Goal: Transaction & Acquisition: Book appointment/travel/reservation

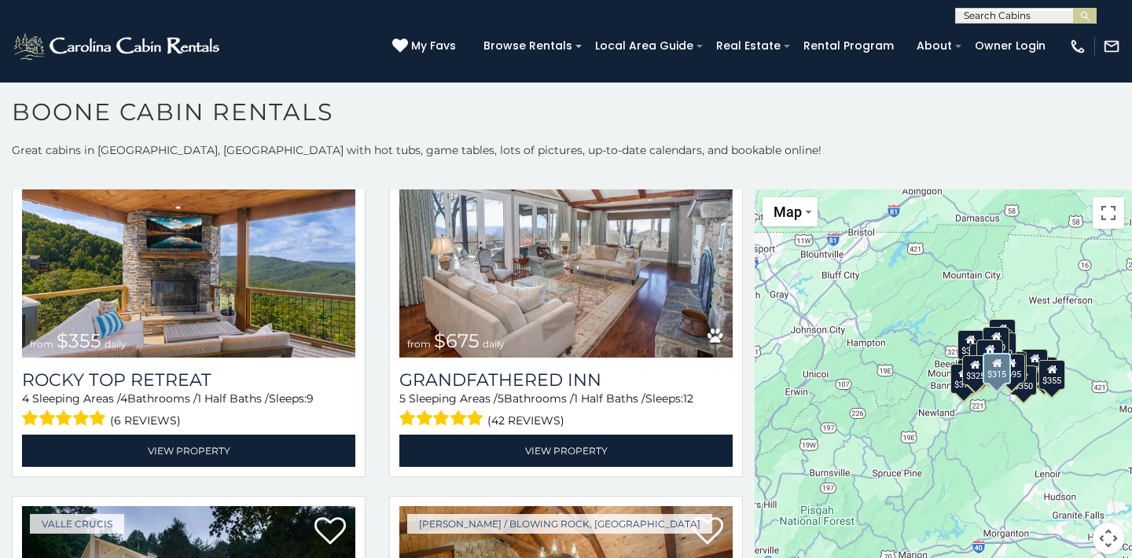
scroll to position [852, 0]
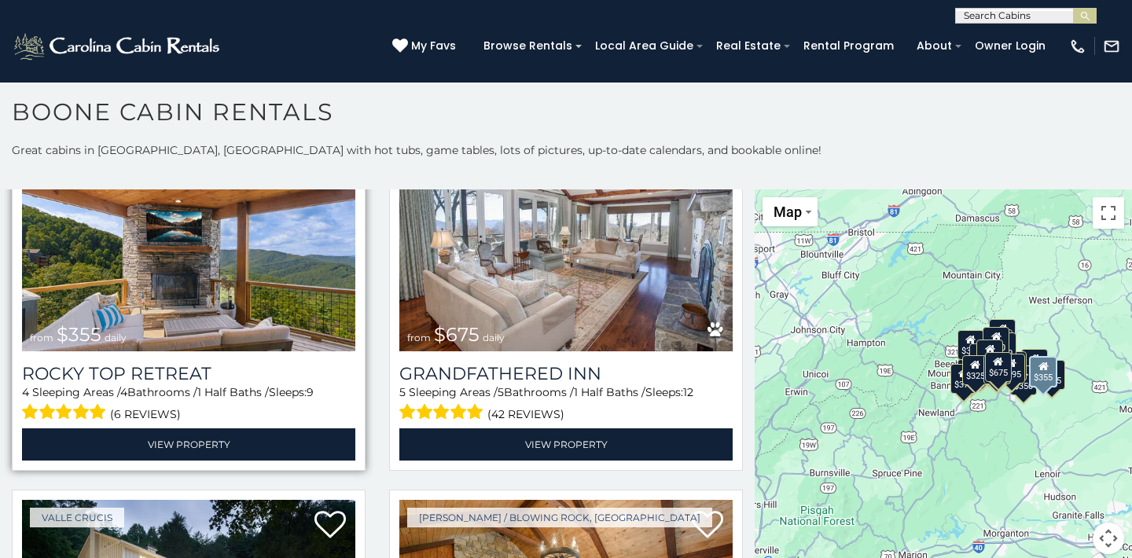
click at [174, 302] on img at bounding box center [188, 238] width 333 height 223
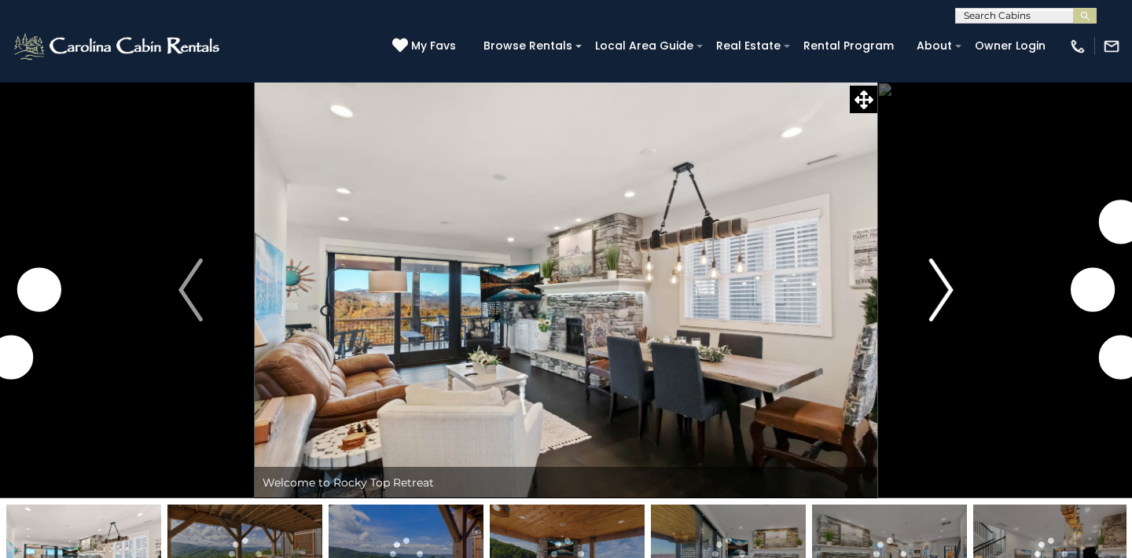
click at [944, 297] on img "Next" at bounding box center [941, 290] width 24 height 63
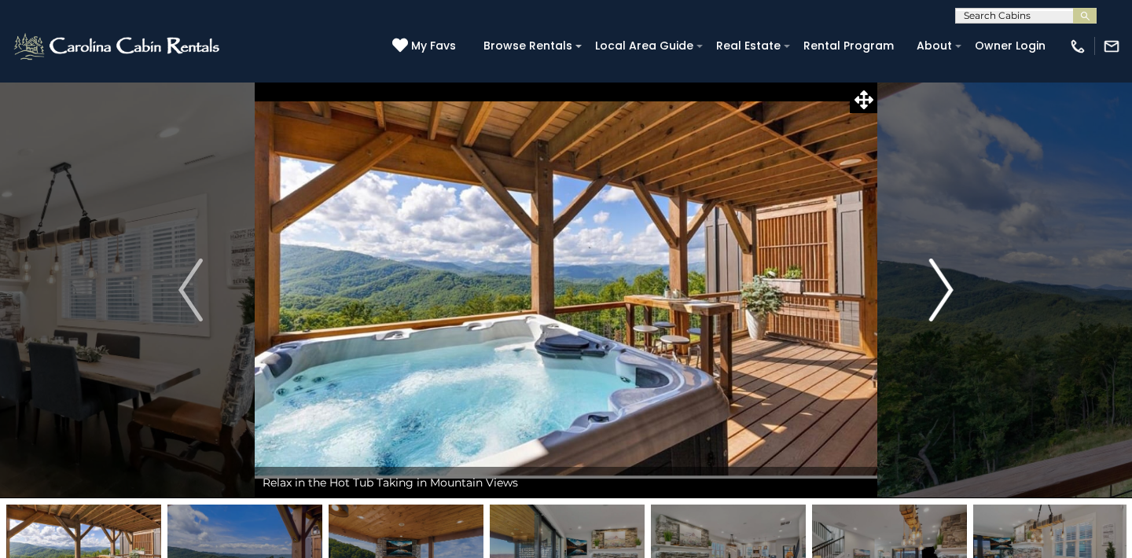
click at [944, 297] on img "Next" at bounding box center [941, 290] width 24 height 63
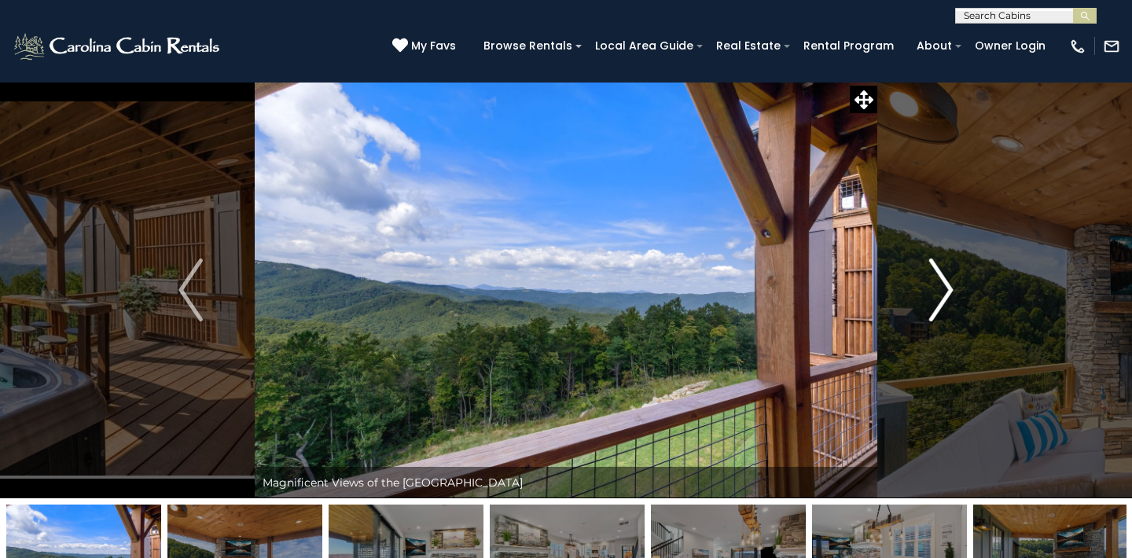
click at [944, 297] on img "Next" at bounding box center [941, 290] width 24 height 63
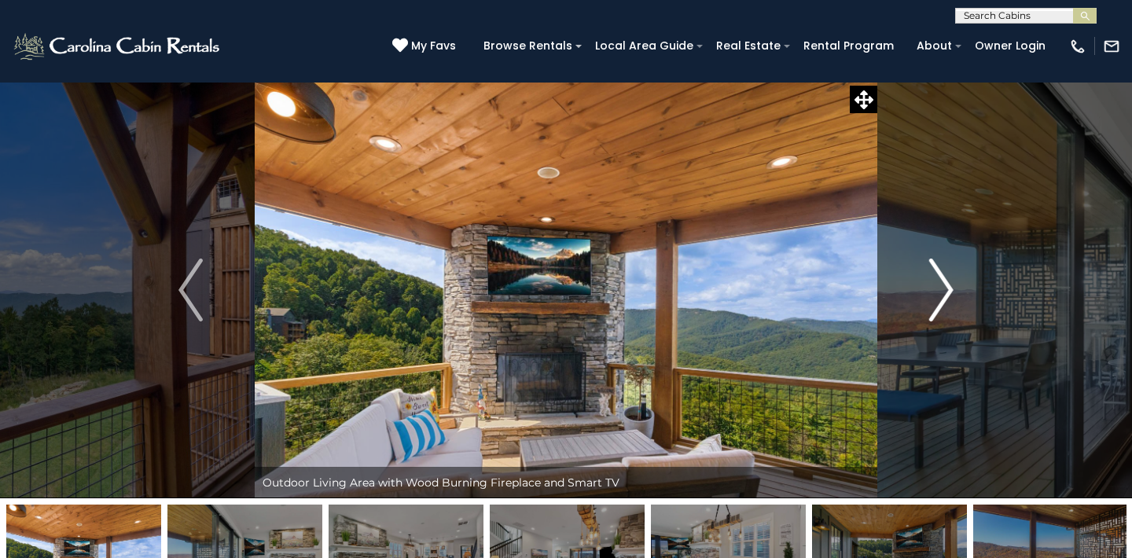
click at [944, 297] on img "Next" at bounding box center [941, 290] width 24 height 63
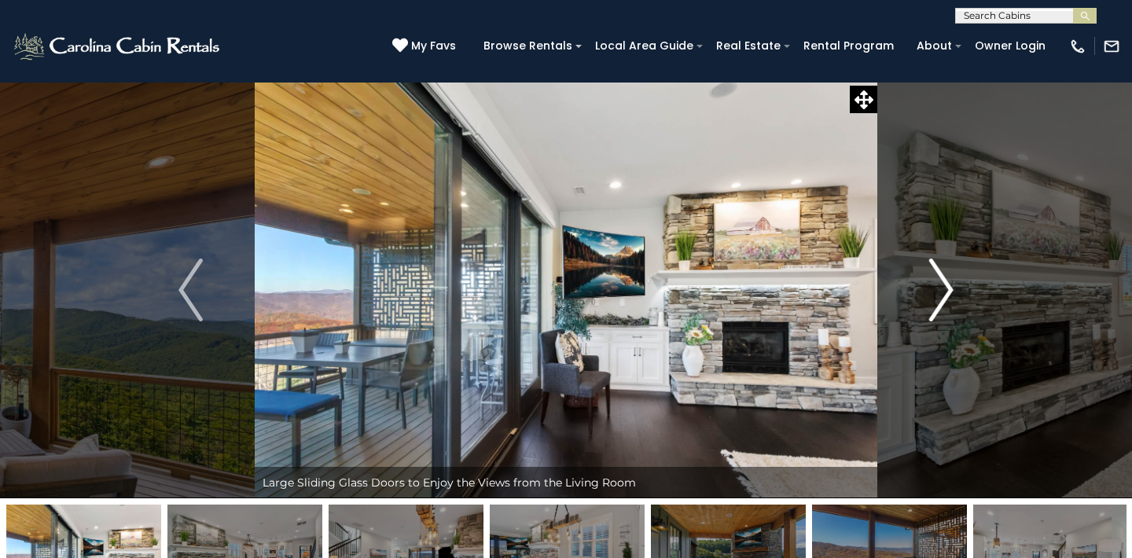
click at [944, 297] on img "Next" at bounding box center [941, 290] width 24 height 63
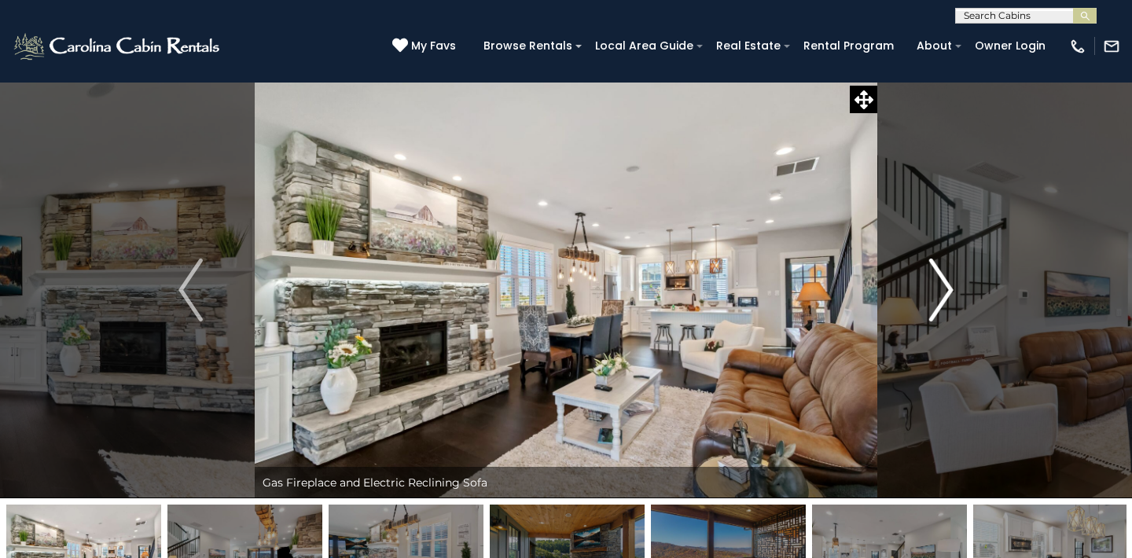
click at [944, 297] on img "Next" at bounding box center [941, 290] width 24 height 63
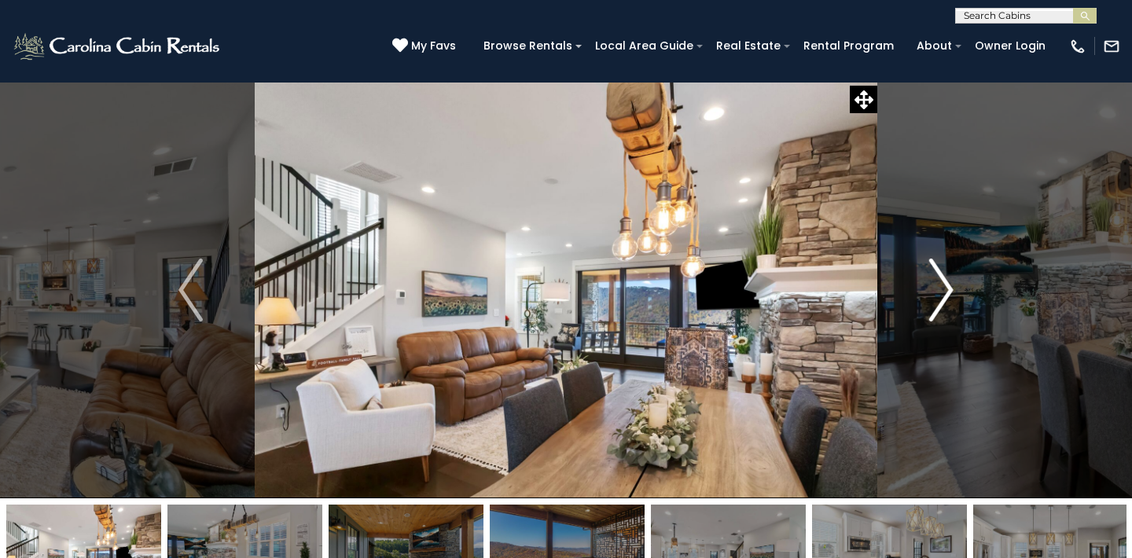
click at [944, 297] on img "Next" at bounding box center [941, 290] width 24 height 63
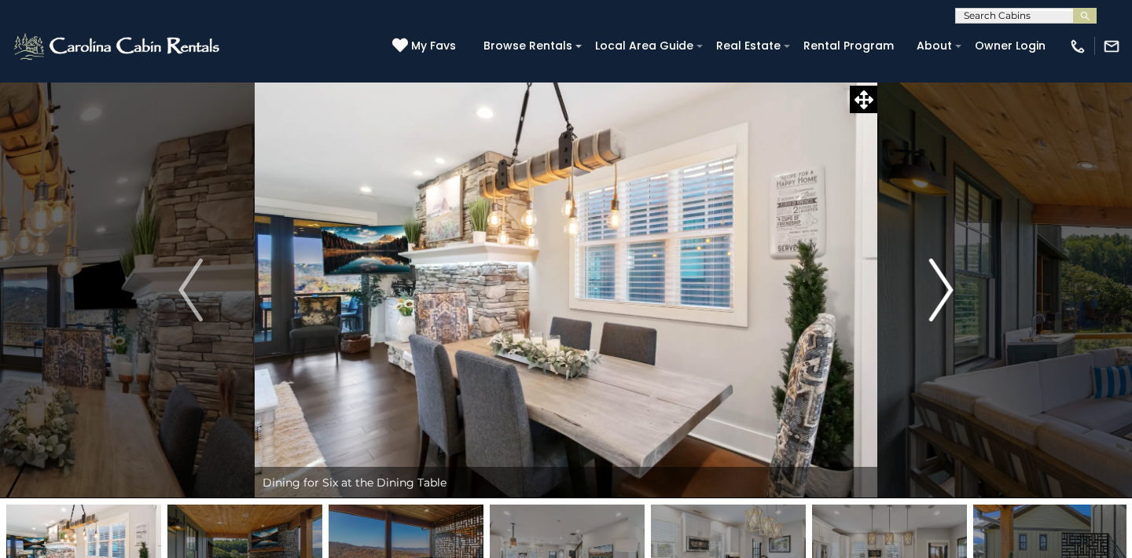
click at [944, 297] on img "Next" at bounding box center [941, 290] width 24 height 63
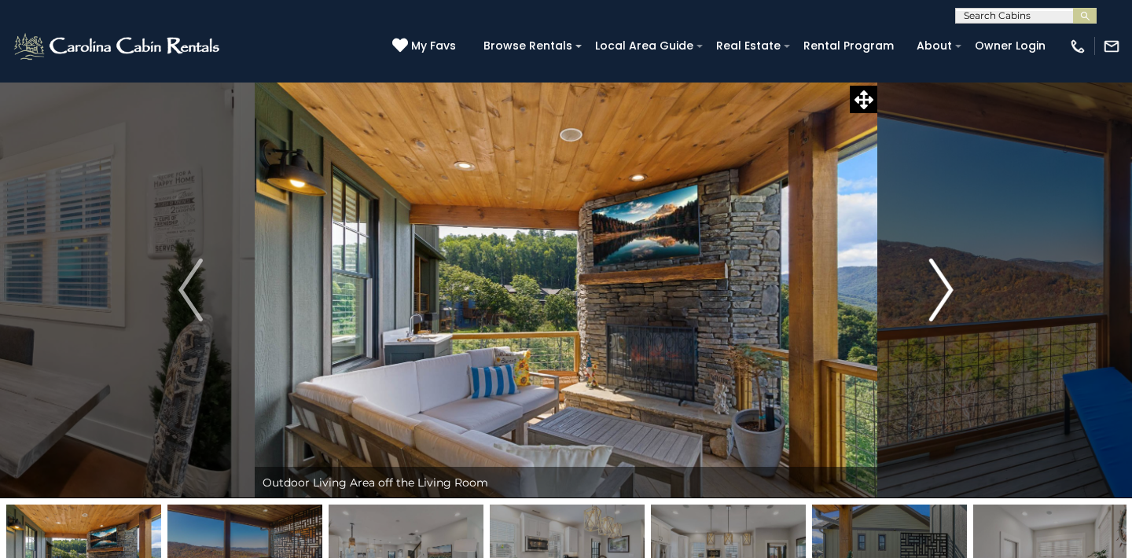
click at [944, 297] on img "Next" at bounding box center [941, 290] width 24 height 63
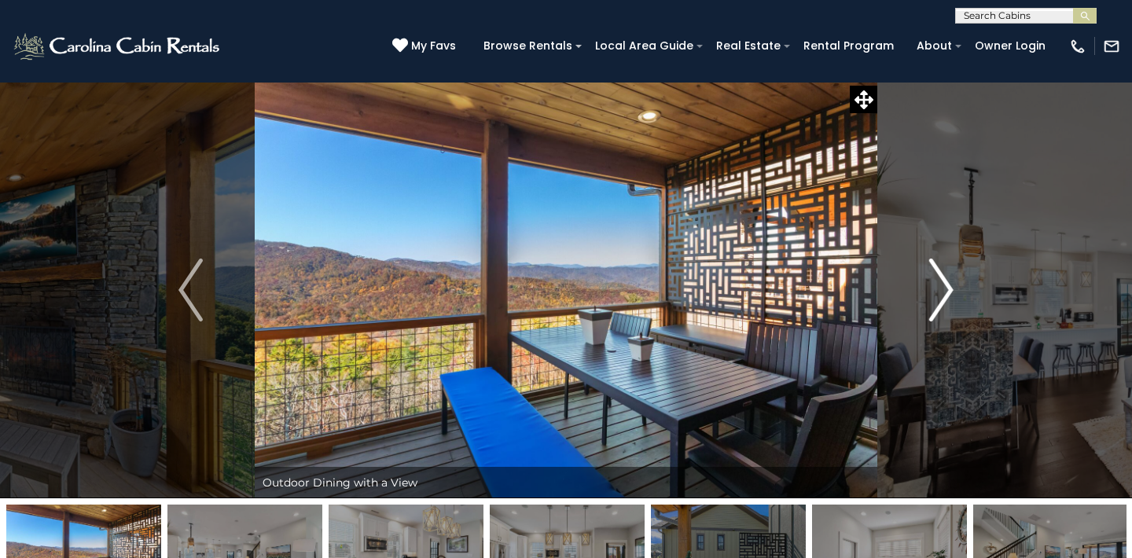
click at [944, 297] on img "Next" at bounding box center [941, 290] width 24 height 63
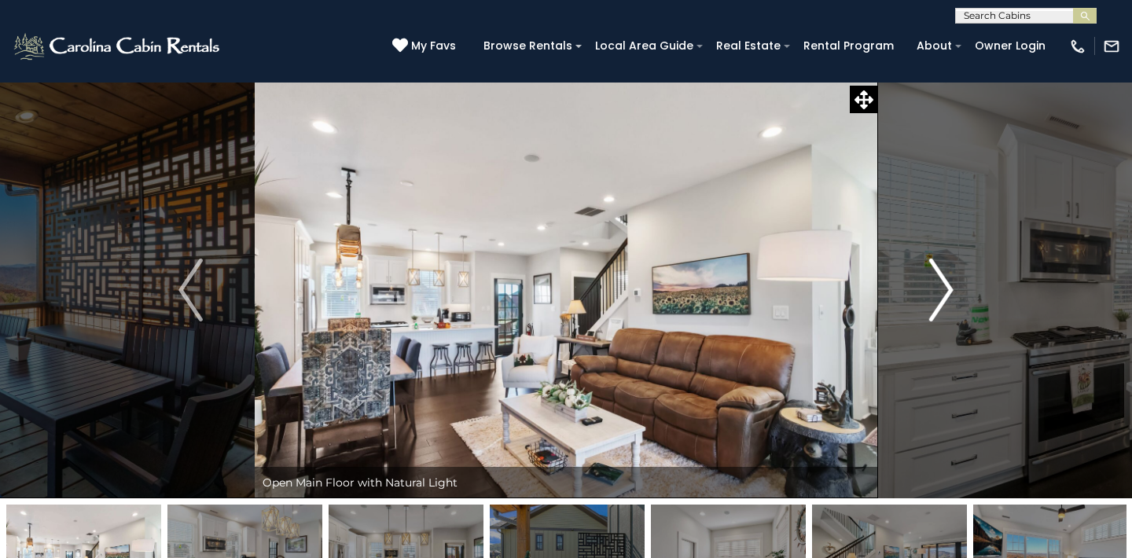
click at [944, 297] on img "Next" at bounding box center [941, 290] width 24 height 63
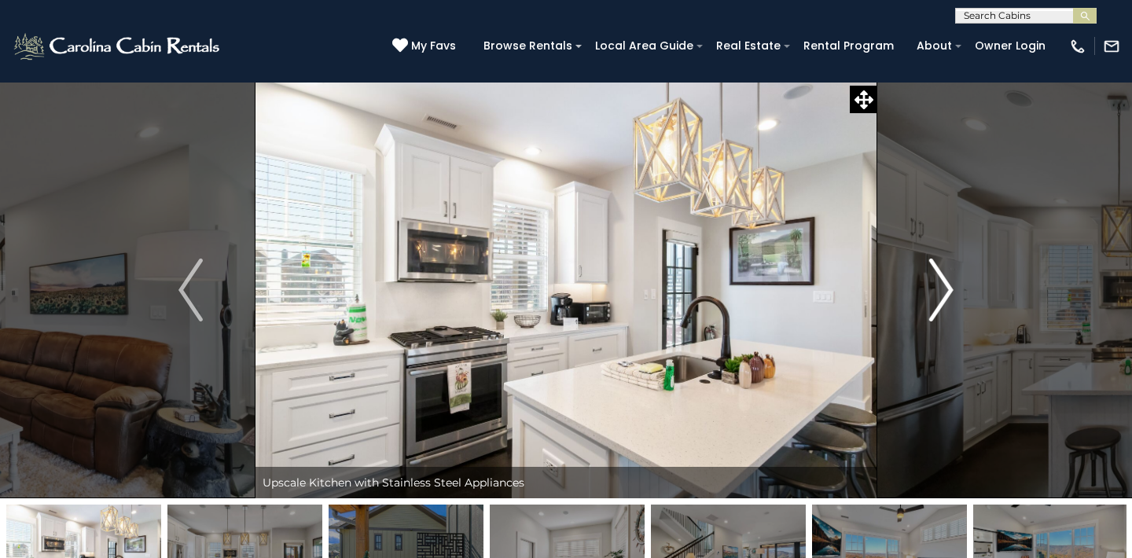
click at [944, 297] on img "Next" at bounding box center [941, 290] width 24 height 63
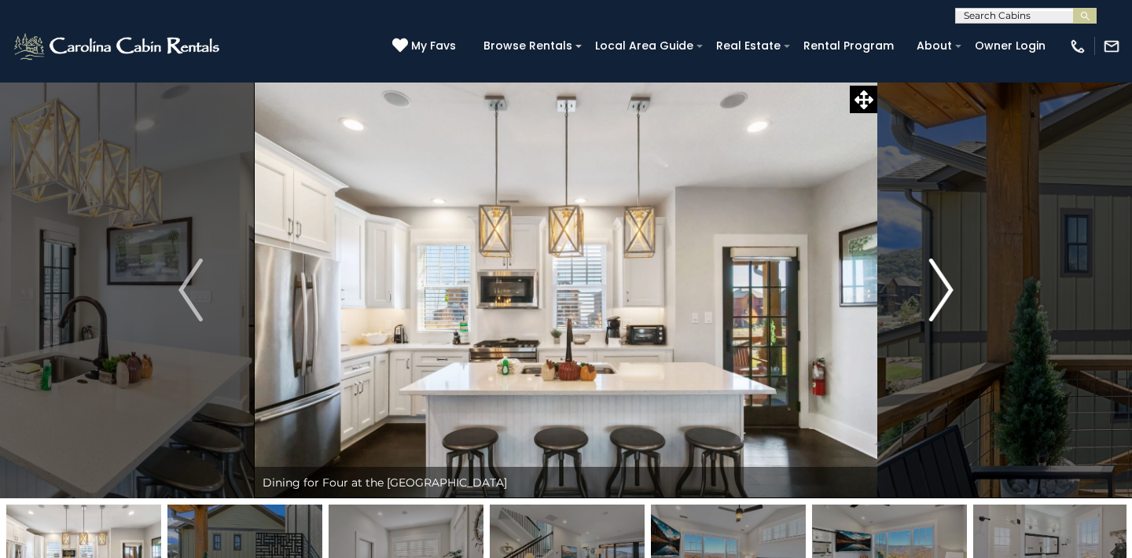
click at [944, 297] on img "Next" at bounding box center [941, 290] width 24 height 63
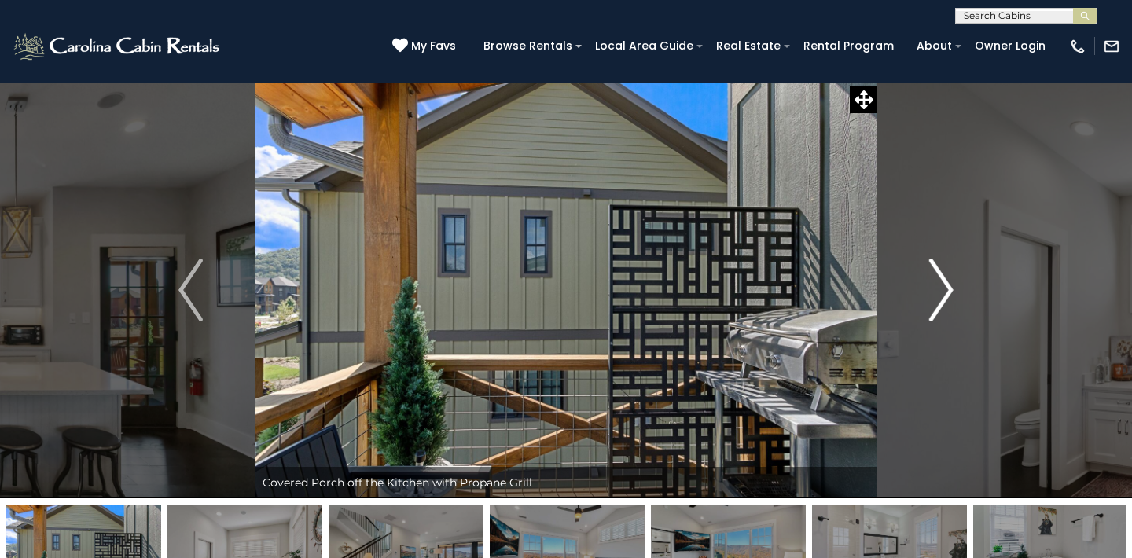
click at [944, 297] on img "Next" at bounding box center [941, 290] width 24 height 63
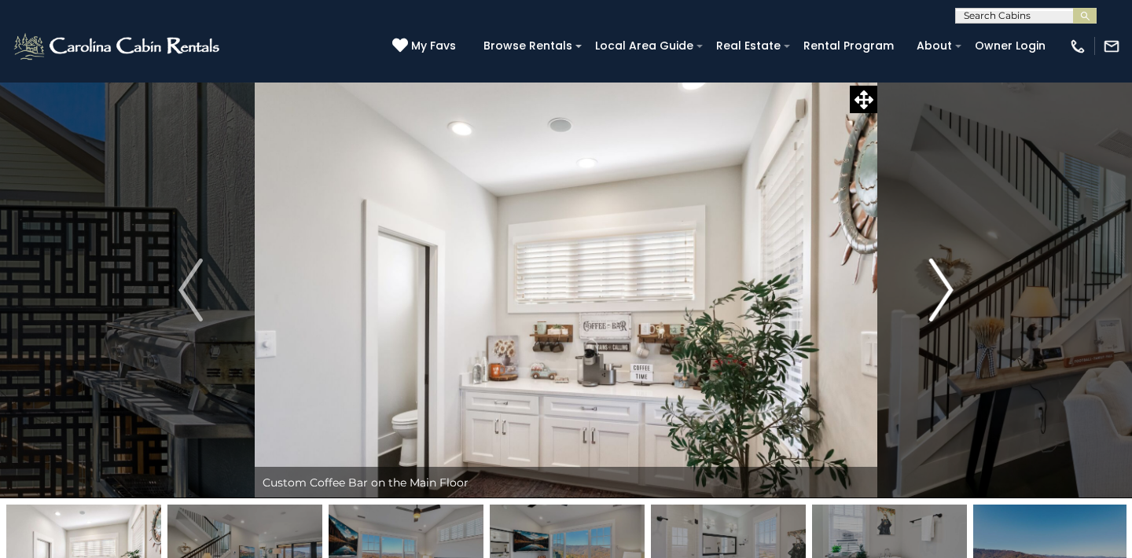
click at [944, 297] on img "Next" at bounding box center [941, 290] width 24 height 63
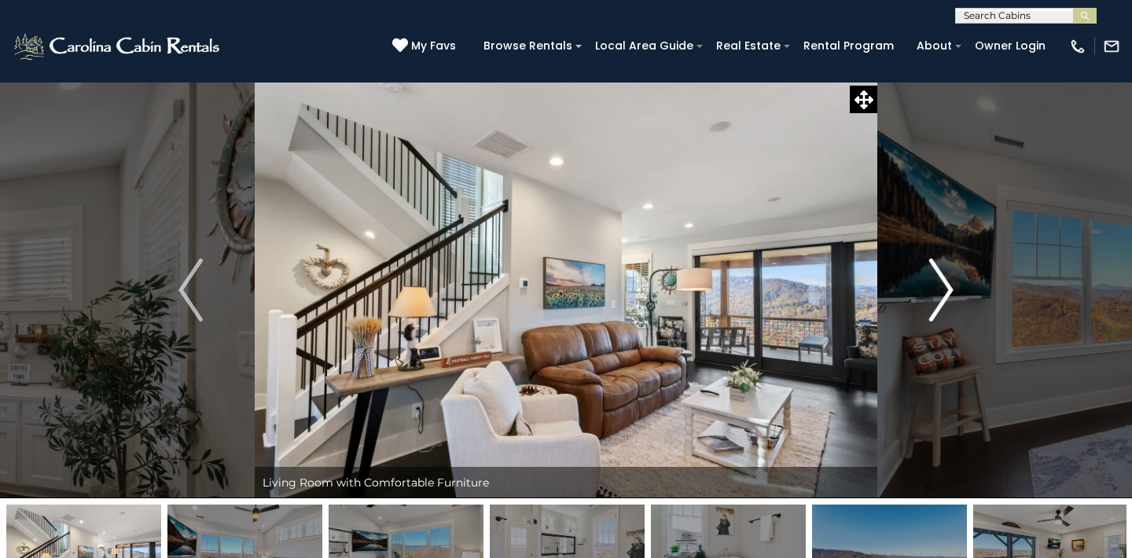
click at [944, 297] on img "Next" at bounding box center [941, 290] width 24 height 63
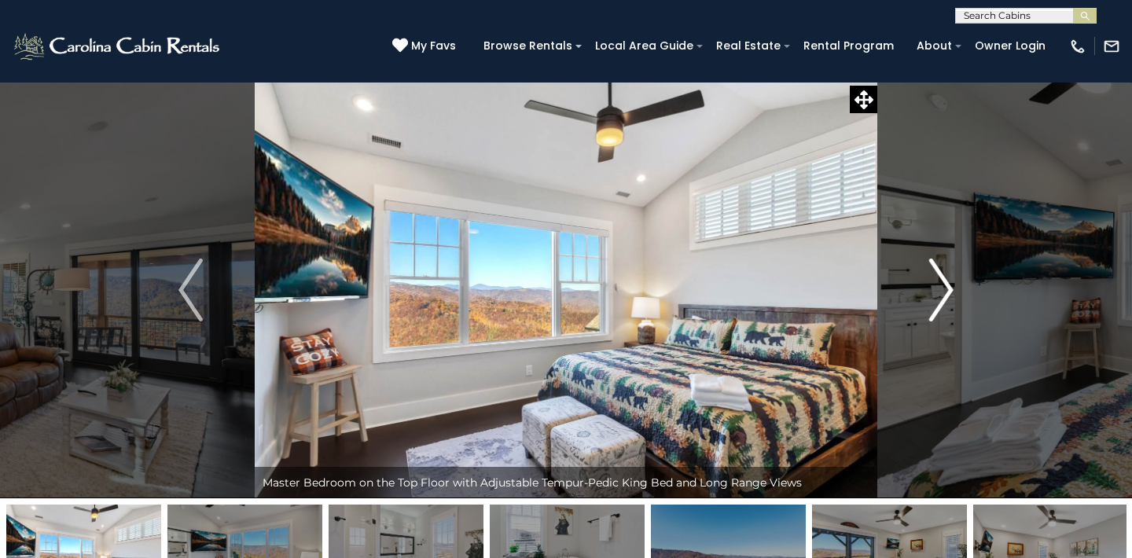
click at [944, 297] on img "Next" at bounding box center [941, 290] width 24 height 63
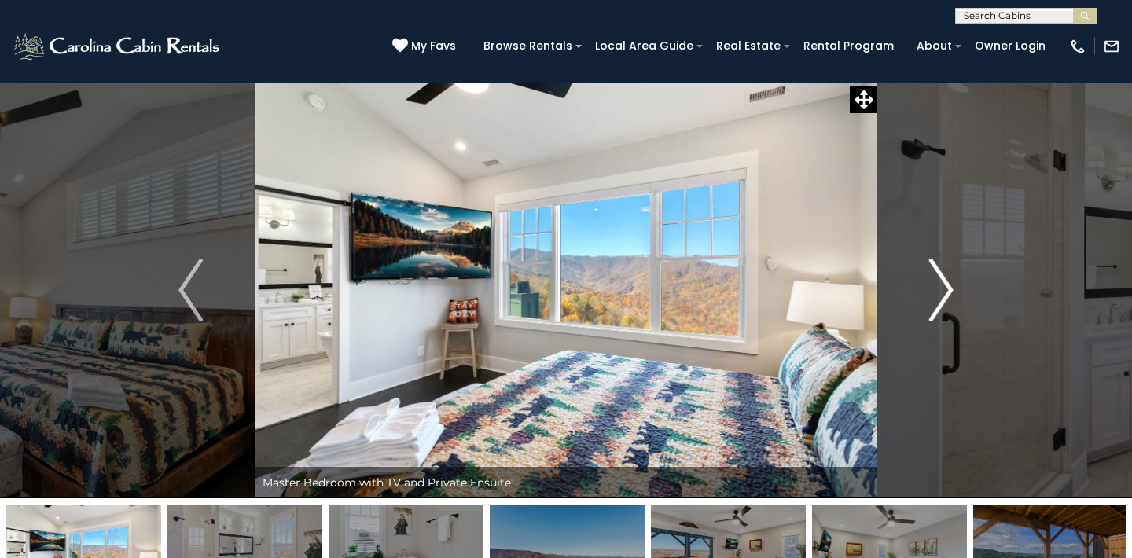
click at [944, 297] on img "Next" at bounding box center [941, 290] width 24 height 63
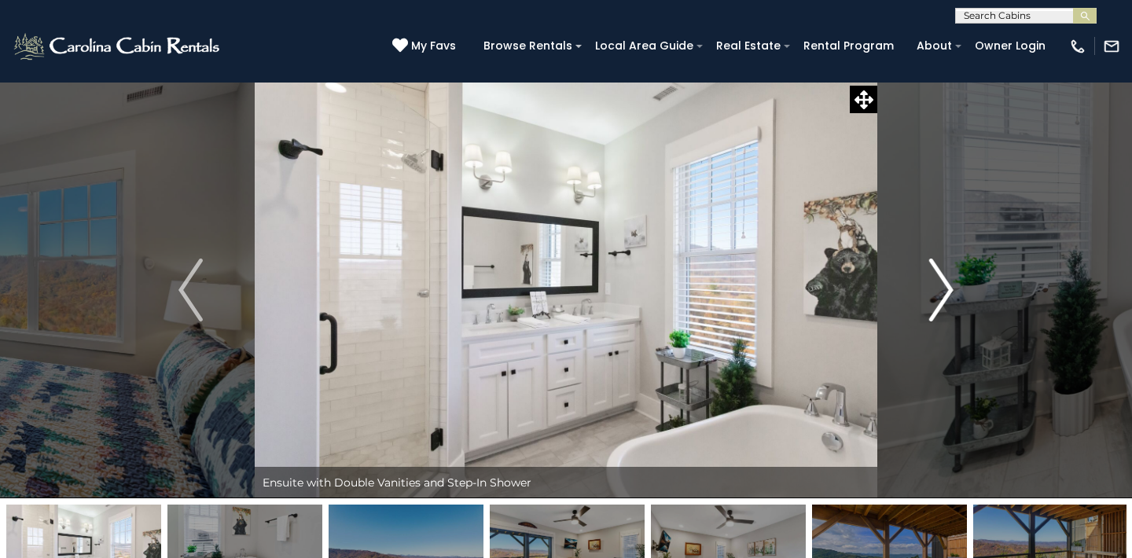
click at [944, 297] on img "Next" at bounding box center [941, 290] width 24 height 63
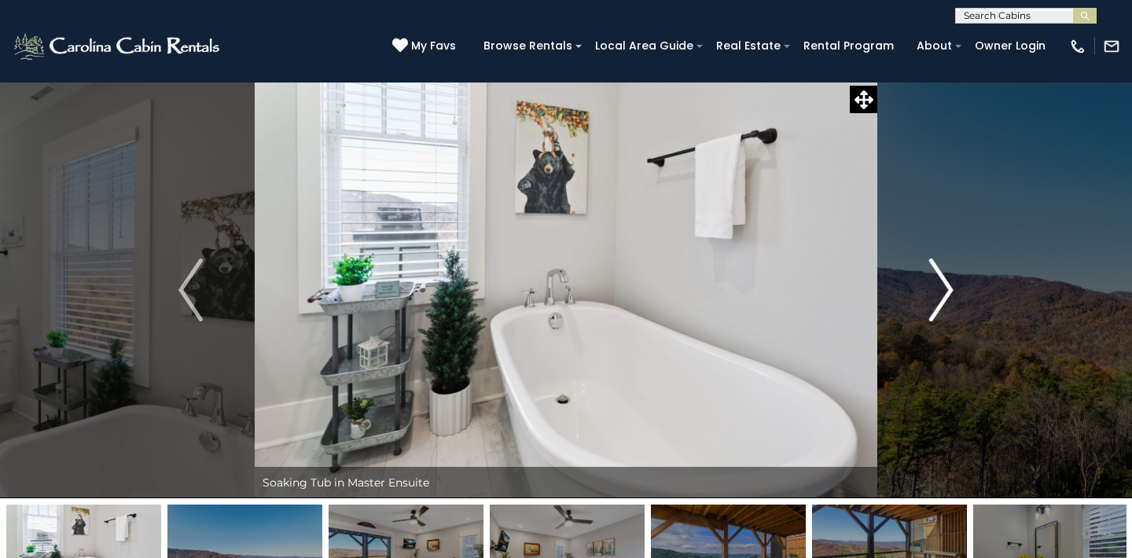
click at [944, 297] on img "Next" at bounding box center [941, 290] width 24 height 63
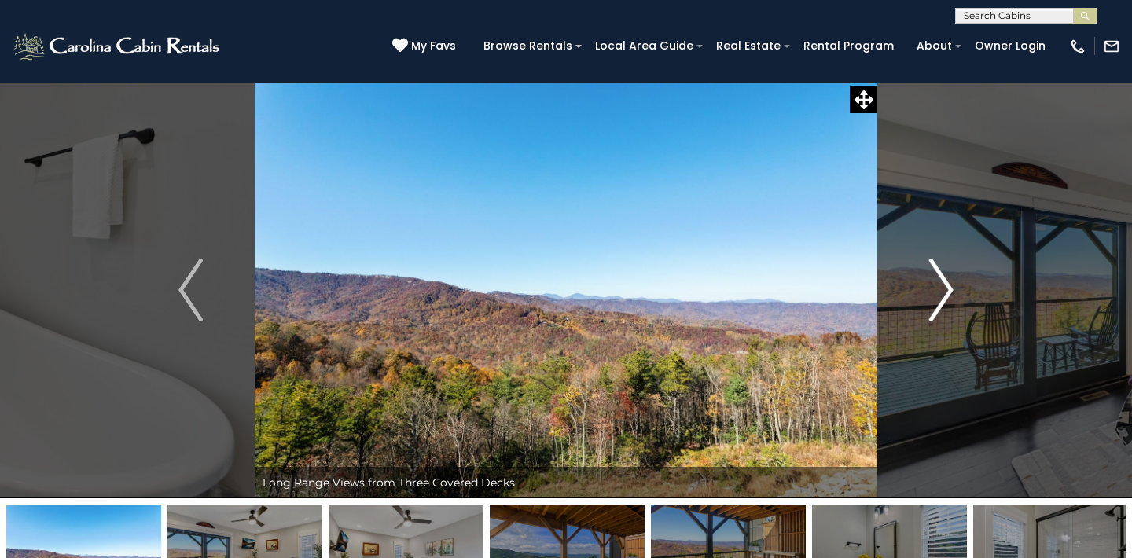
click at [944, 297] on img "Next" at bounding box center [941, 290] width 24 height 63
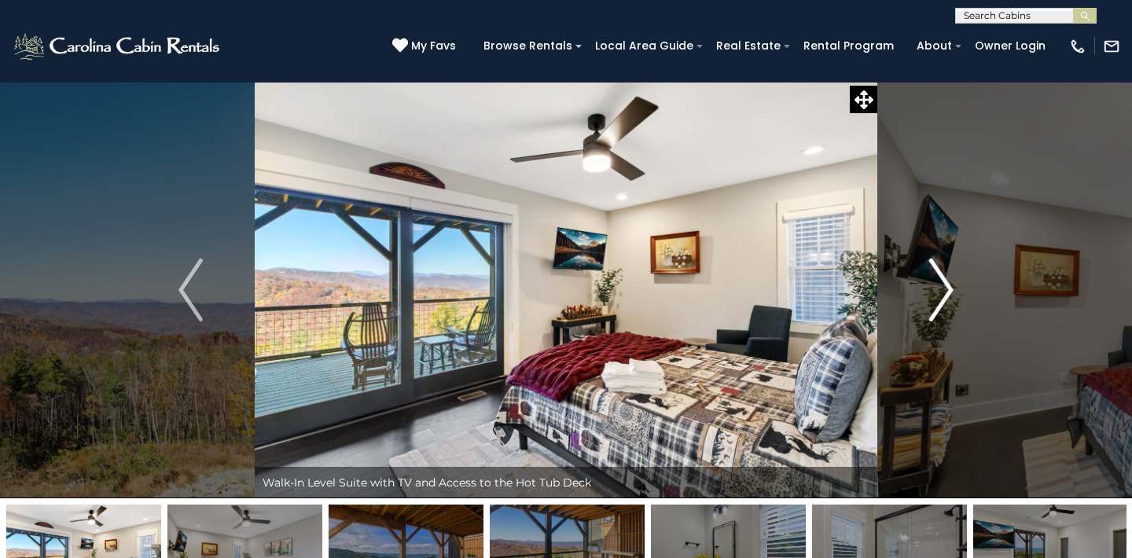
click at [944, 297] on img "Next" at bounding box center [941, 290] width 24 height 63
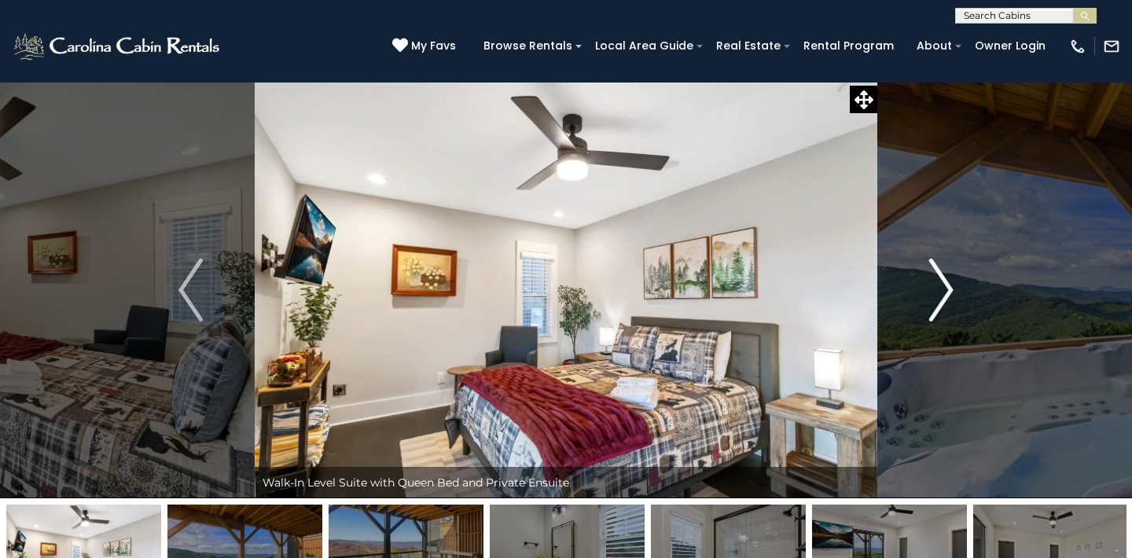
click at [944, 297] on img "Next" at bounding box center [941, 290] width 24 height 63
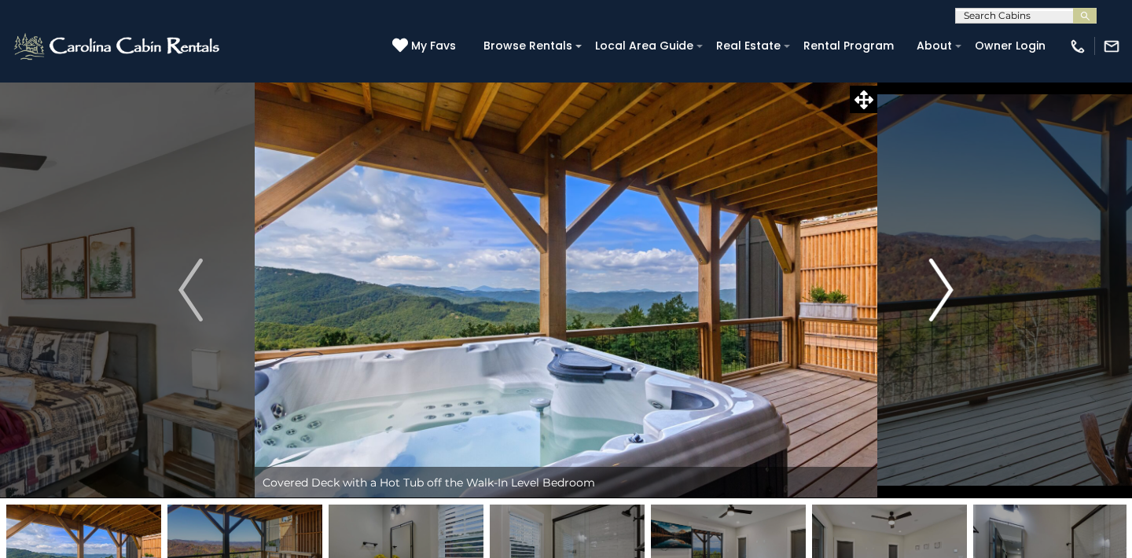
click at [944, 297] on img "Next" at bounding box center [941, 290] width 24 height 63
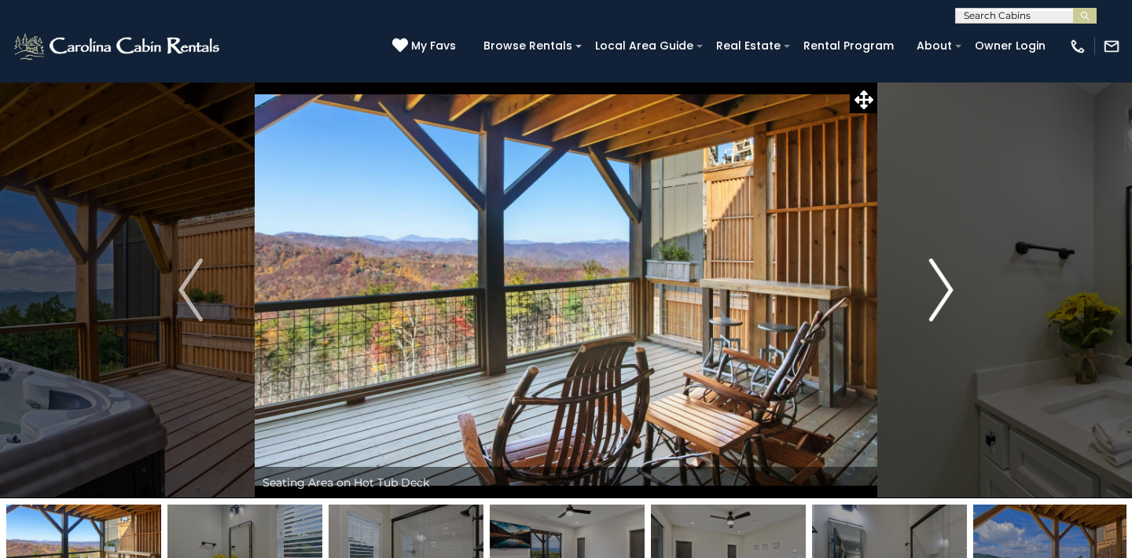
click at [944, 297] on img "Next" at bounding box center [941, 290] width 24 height 63
